Goal: Task Accomplishment & Management: Use online tool/utility

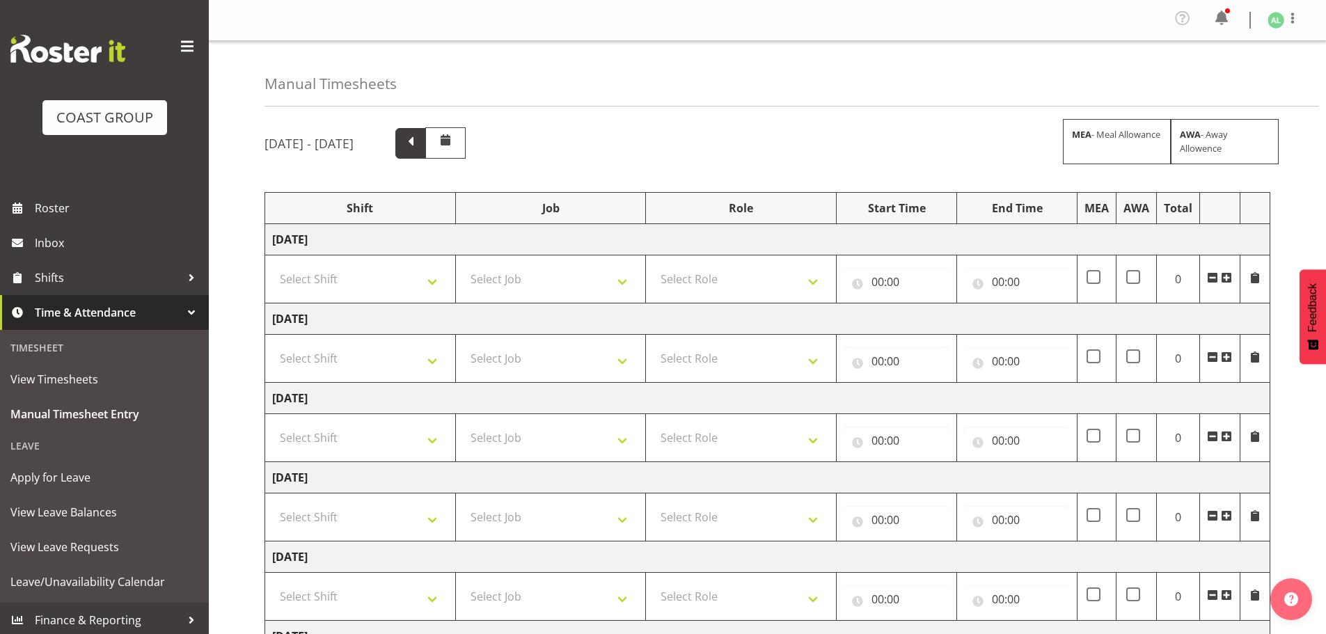
click at [420, 142] on span at bounding box center [411, 142] width 18 height 18
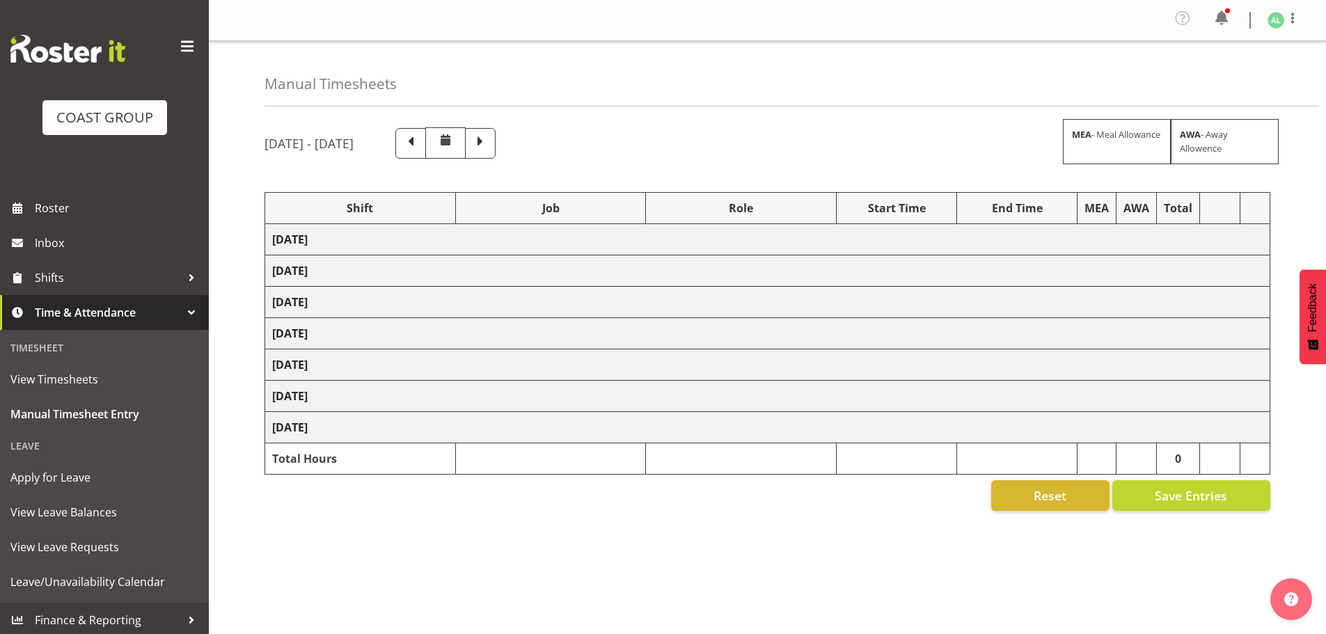
select select "10251"
select select "10496"
select select "9932"
select select "10496"
select select "9932"
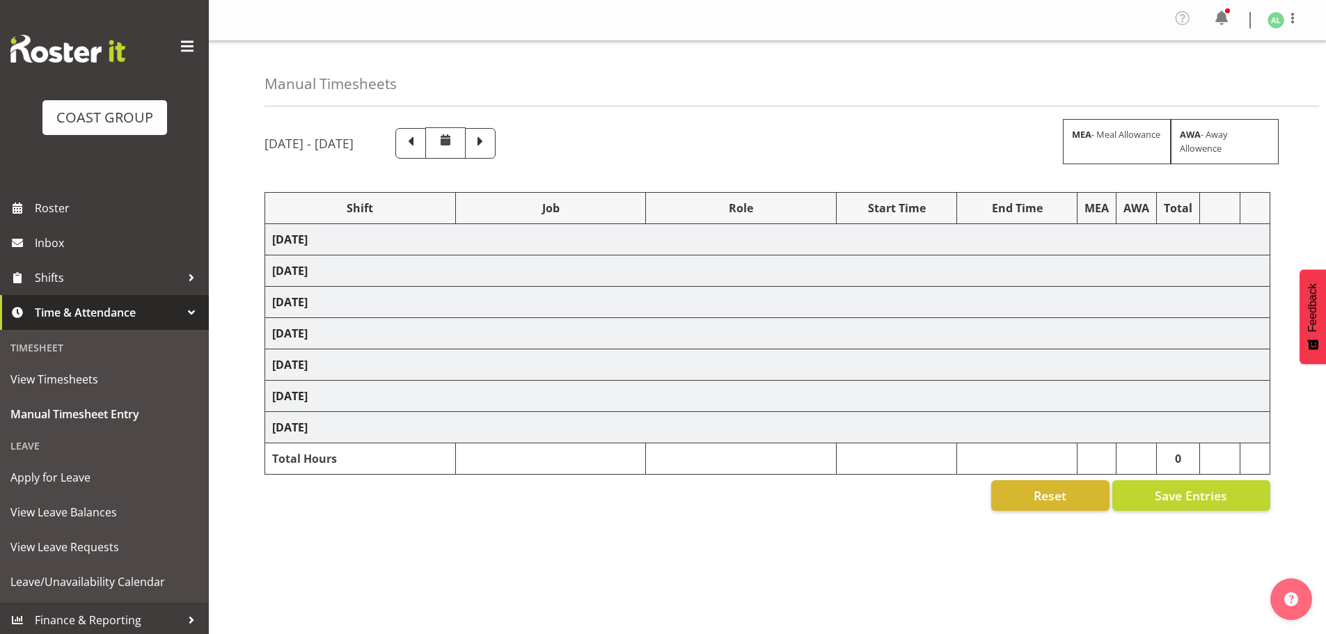
select select "10496"
select select "9932"
select select "10496"
select select "9932"
select select "10496"
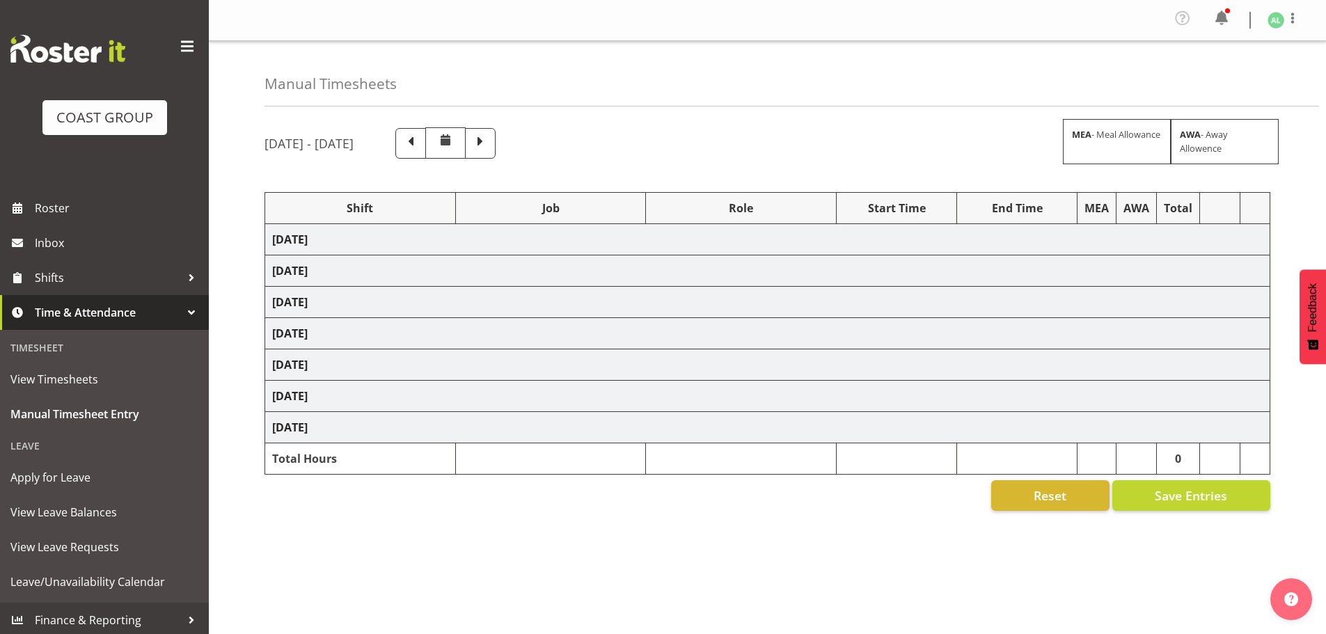
select select "10496"
select select "9932"
select select "10496"
